Goal: Information Seeking & Learning: Learn about a topic

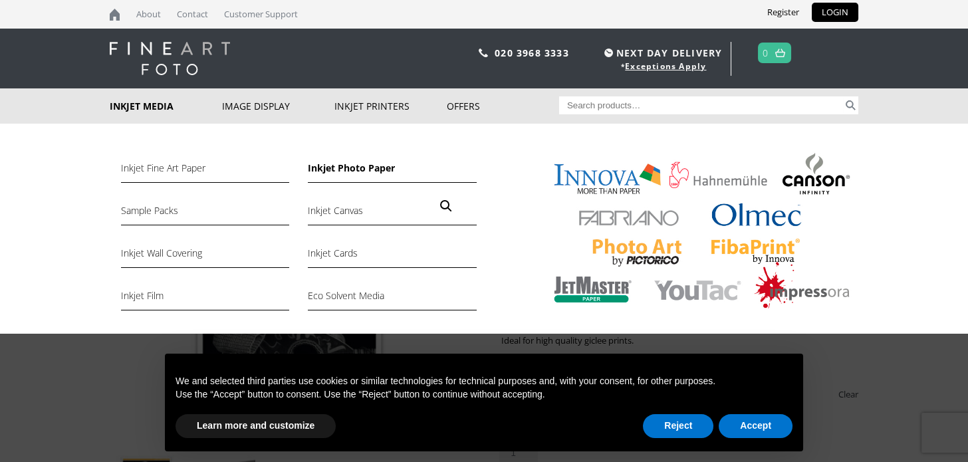
click at [342, 168] on link "Inkjet Photo Paper" at bounding box center [392, 171] width 168 height 23
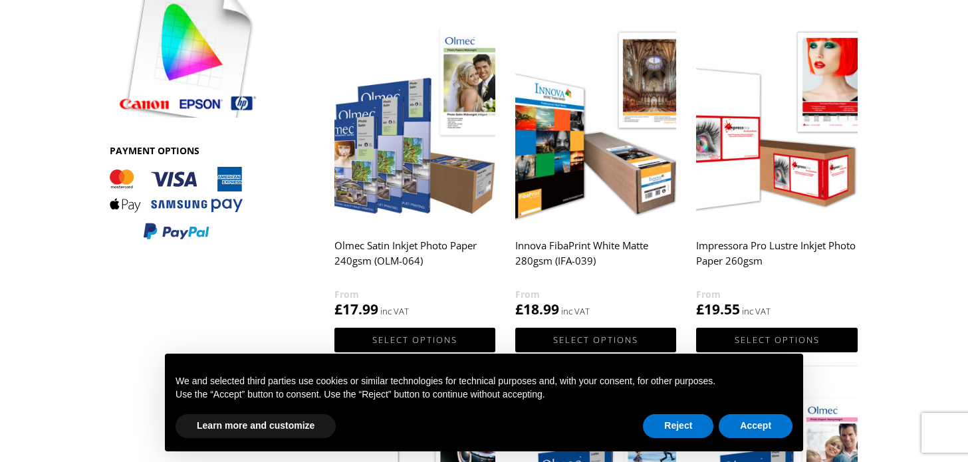
scroll to position [465, 0]
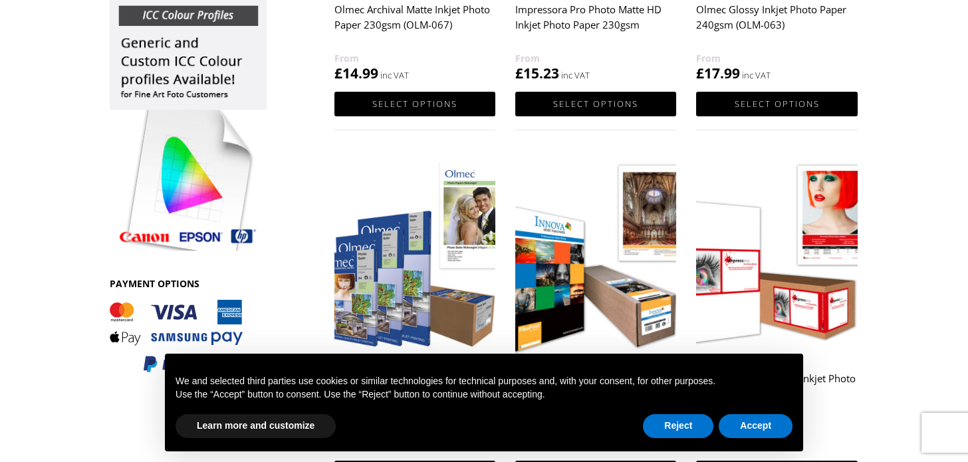
click at [177, 15] on img at bounding box center [188, 120] width 157 height 261
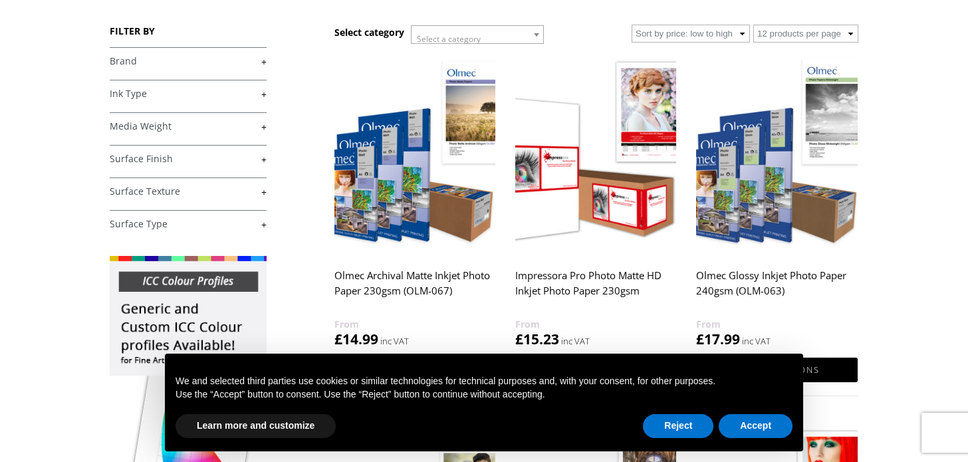
scroll to position [133, 0]
